Goal: Information Seeking & Learning: Learn about a topic

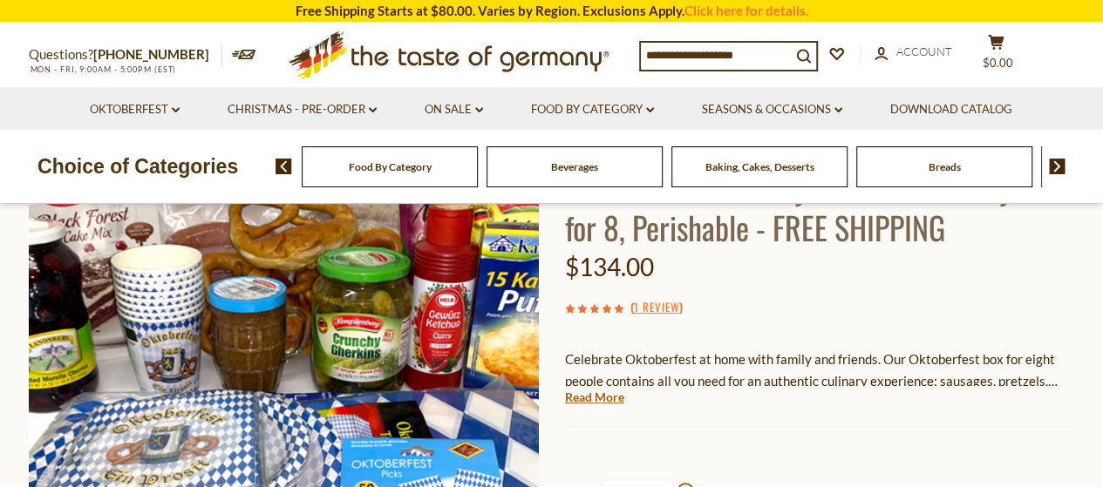
scroll to position [183, 0]
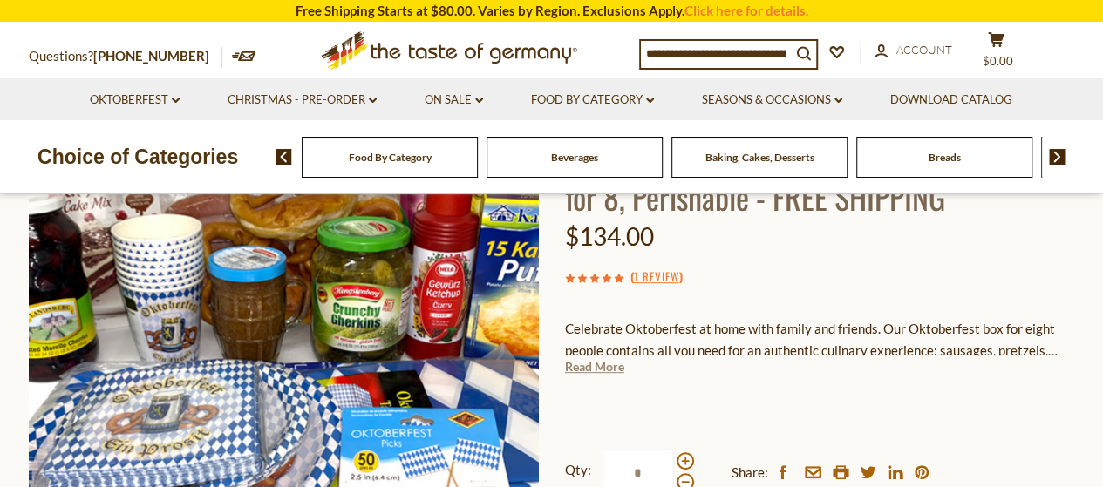
click at [598, 371] on link "Read More" at bounding box center [594, 366] width 59 height 17
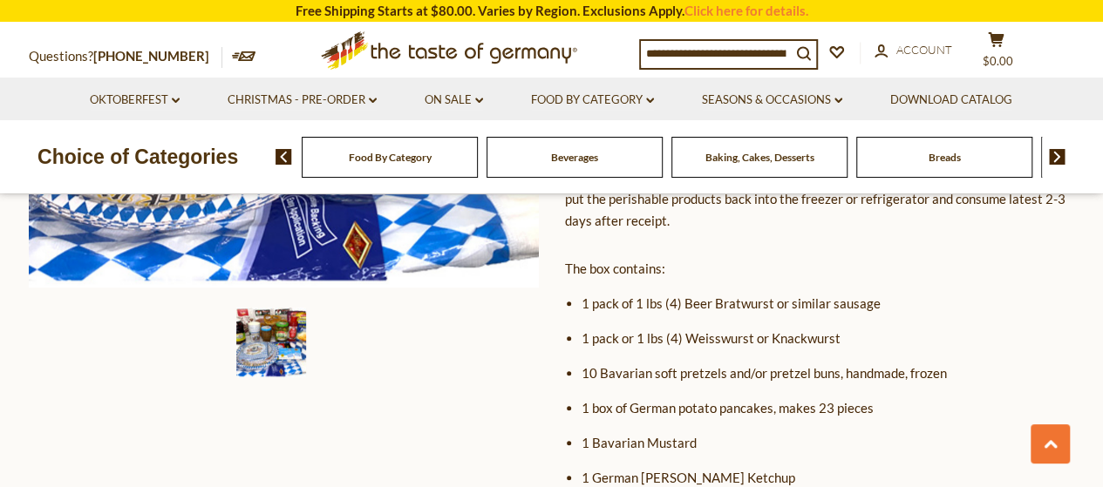
scroll to position [574, 0]
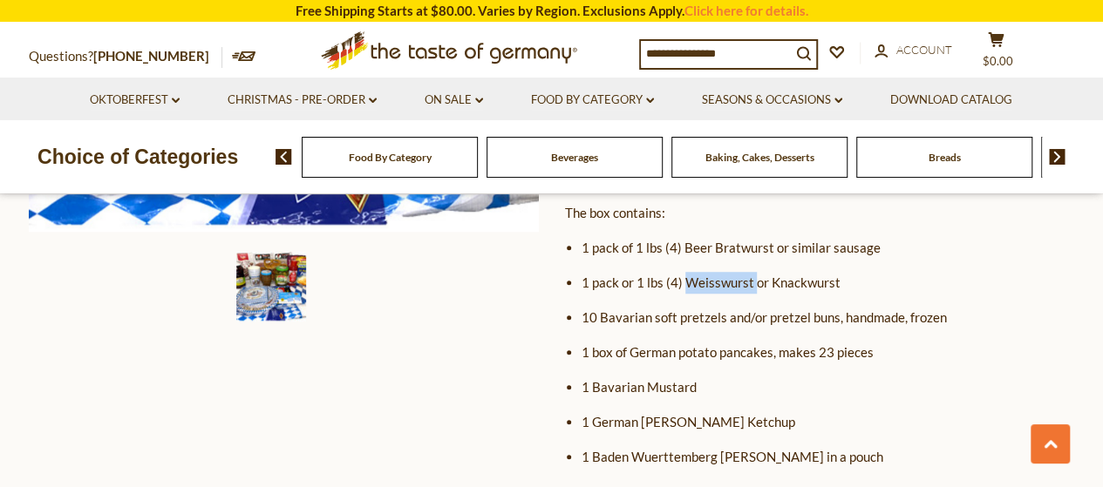
drag, startPoint x: 684, startPoint y: 281, endPoint x: 752, endPoint y: 280, distance: 67.1
click at [752, 280] on li "1 pack or 1 lbs (4) Weisswurst or Knackwurst" at bounding box center [828, 283] width 493 height 22
drag, startPoint x: 769, startPoint y: 277, endPoint x: 841, endPoint y: 269, distance: 72.8
drag, startPoint x: 711, startPoint y: 247, endPoint x: 775, endPoint y: 243, distance: 64.6
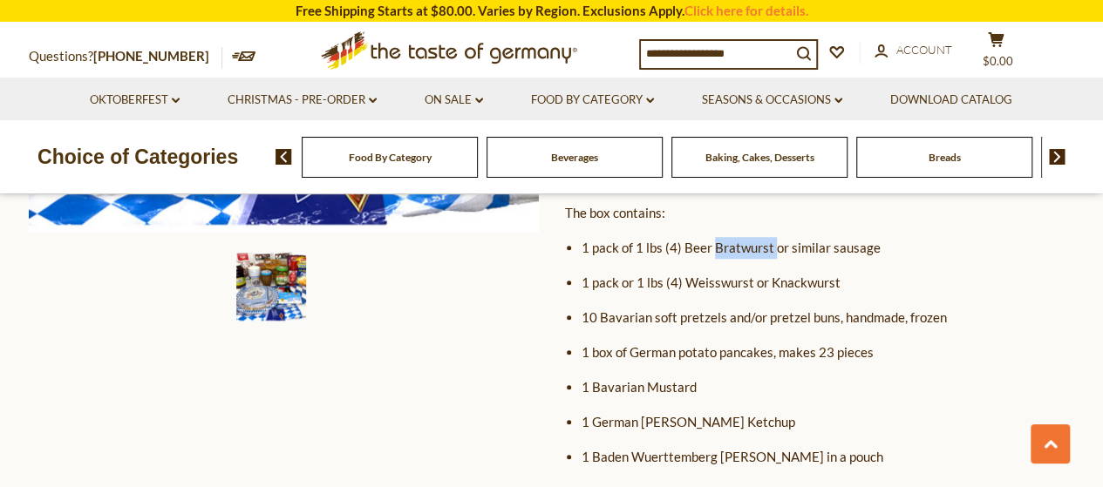
click at [775, 243] on li "1 pack of 1 lbs (4) Beer Bratwurst or similar sausage" at bounding box center [828, 248] width 493 height 22
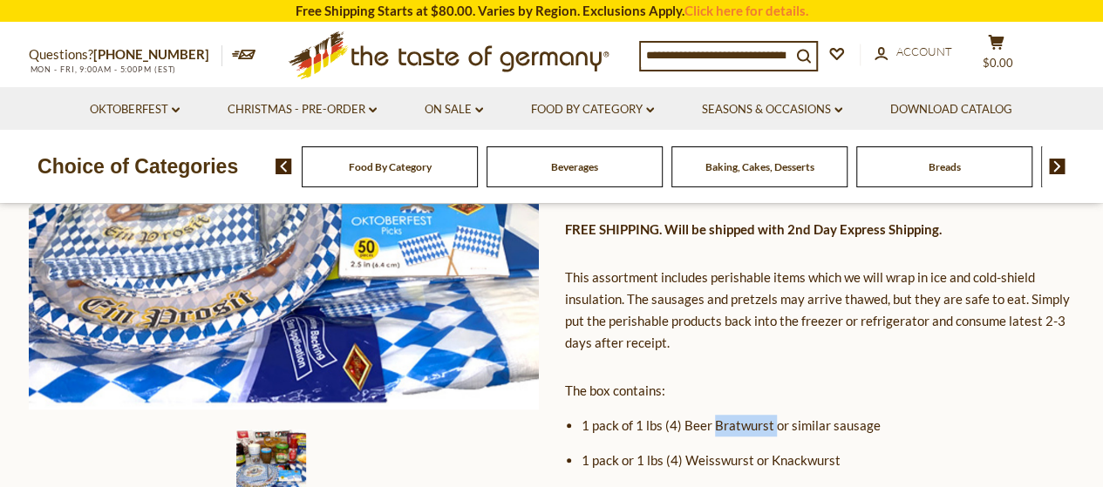
scroll to position [0, 0]
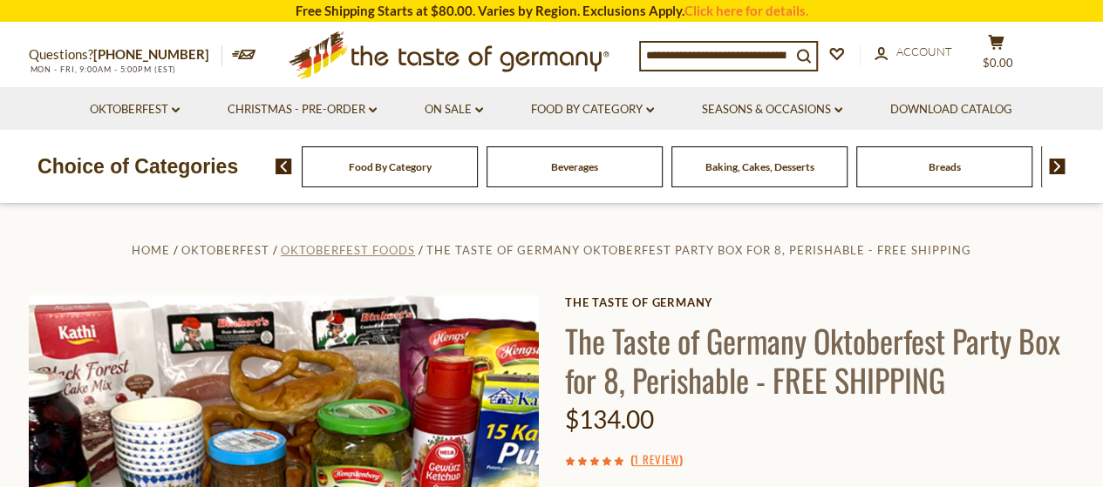
click at [375, 252] on span "Oktoberfest Foods" at bounding box center [348, 250] width 134 height 14
